Goal: Find specific page/section: Find specific page/section

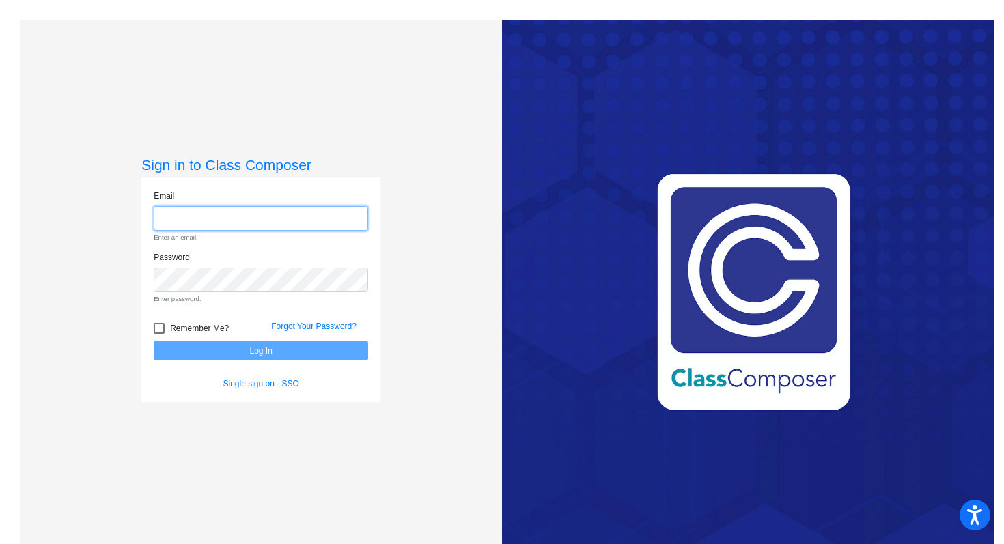
type input "[EMAIL_ADDRESS][DOMAIN_NAME]"
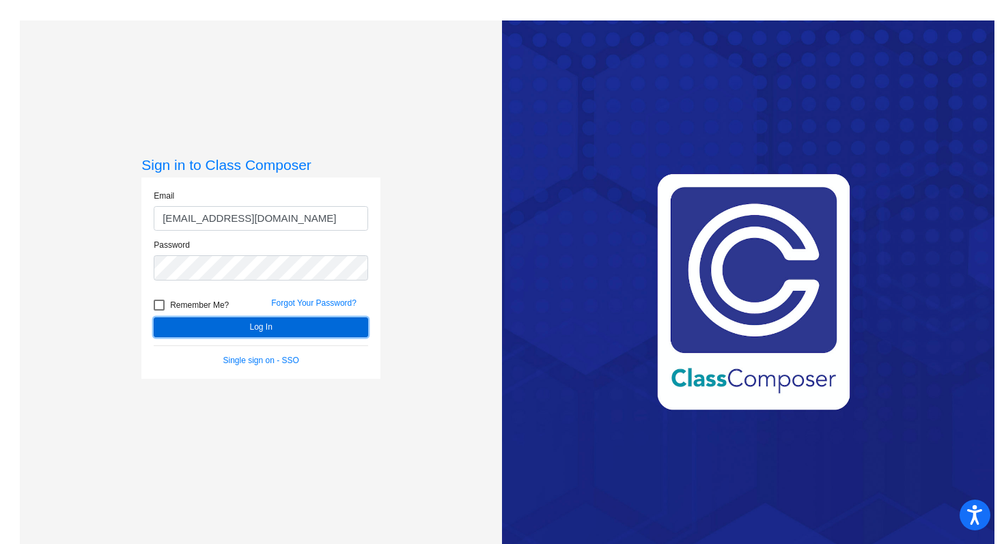
click at [223, 333] on button "Log In" at bounding box center [261, 328] width 214 height 20
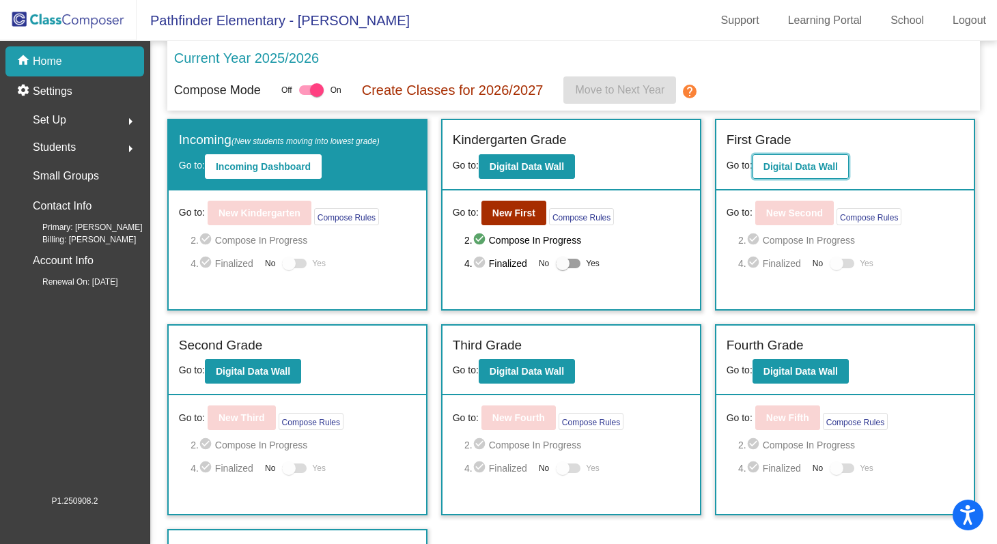
click at [798, 169] on b "Digital Data Wall" at bounding box center [801, 166] width 74 height 11
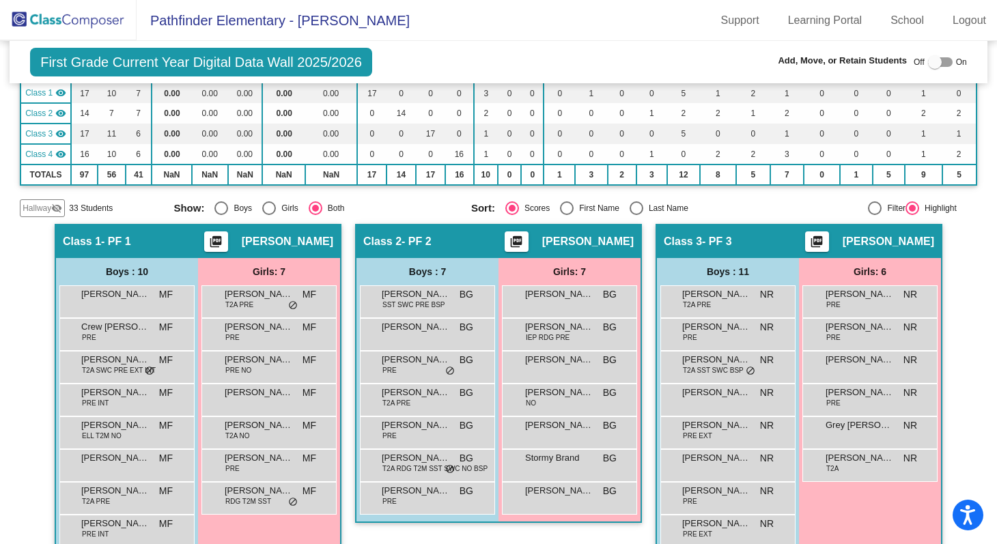
scroll to position [164, 0]
